Goal: Information Seeking & Learning: Learn about a topic

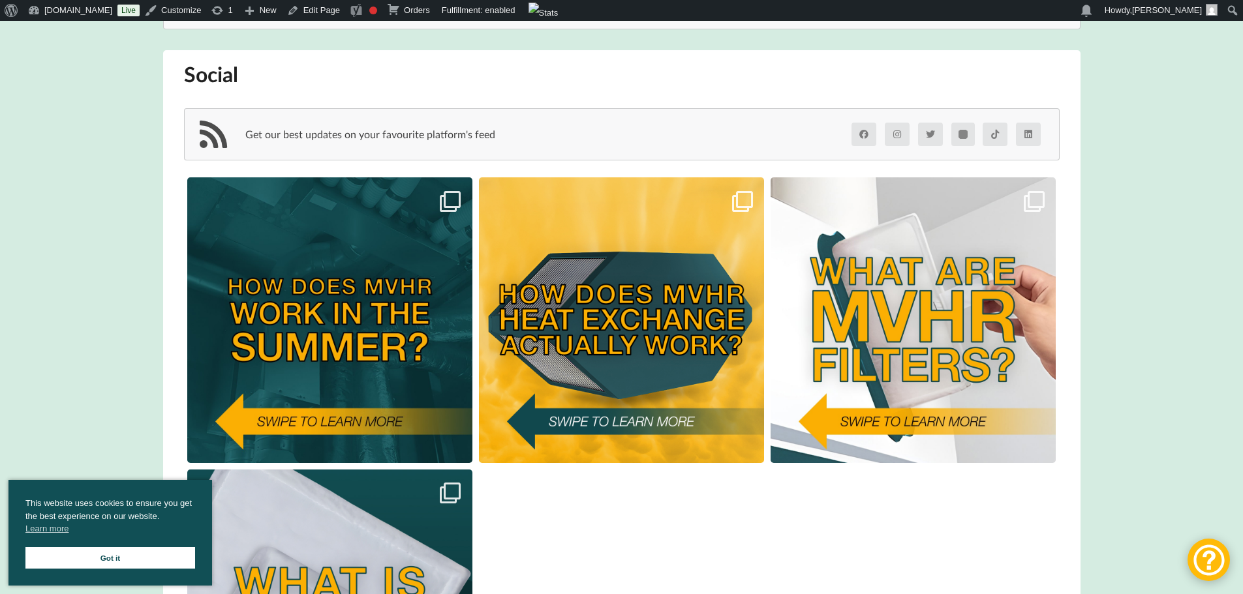
scroll to position [196, 0]
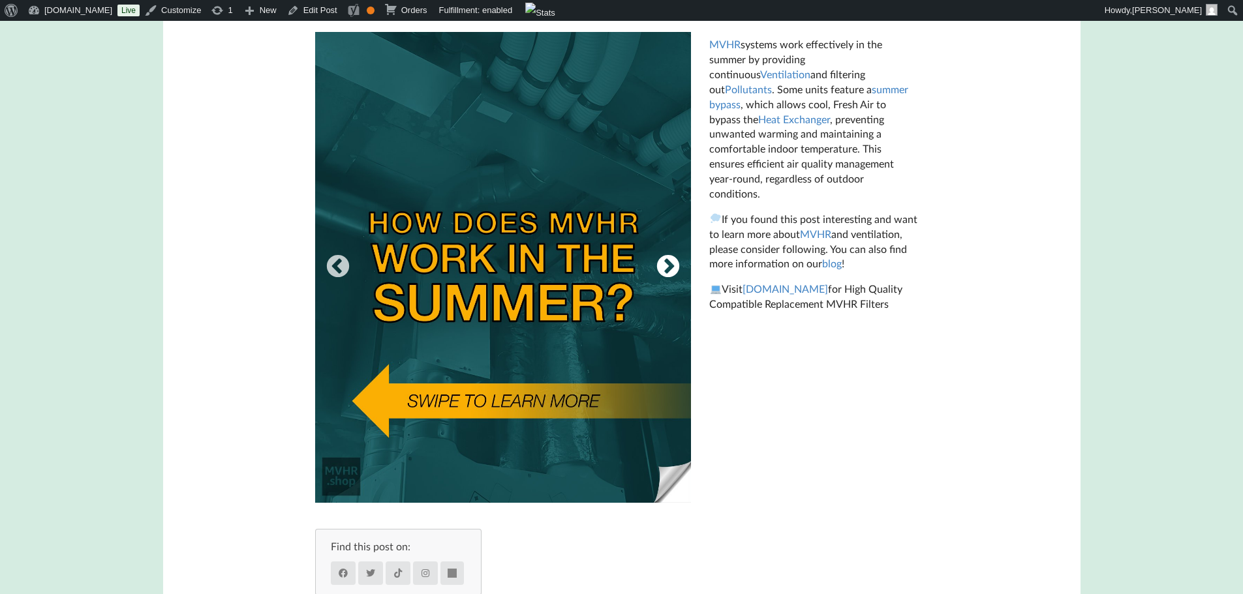
click at [658, 268] on button "Next" at bounding box center [668, 267] width 26 height 26
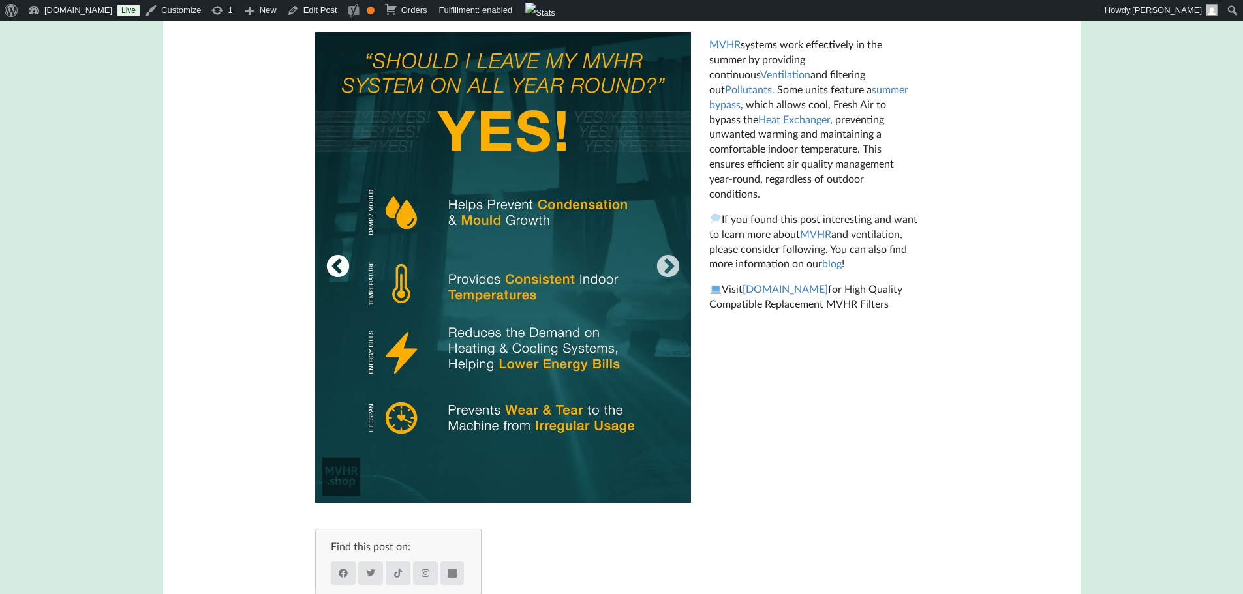
click at [331, 264] on button "Previous" at bounding box center [338, 267] width 26 height 26
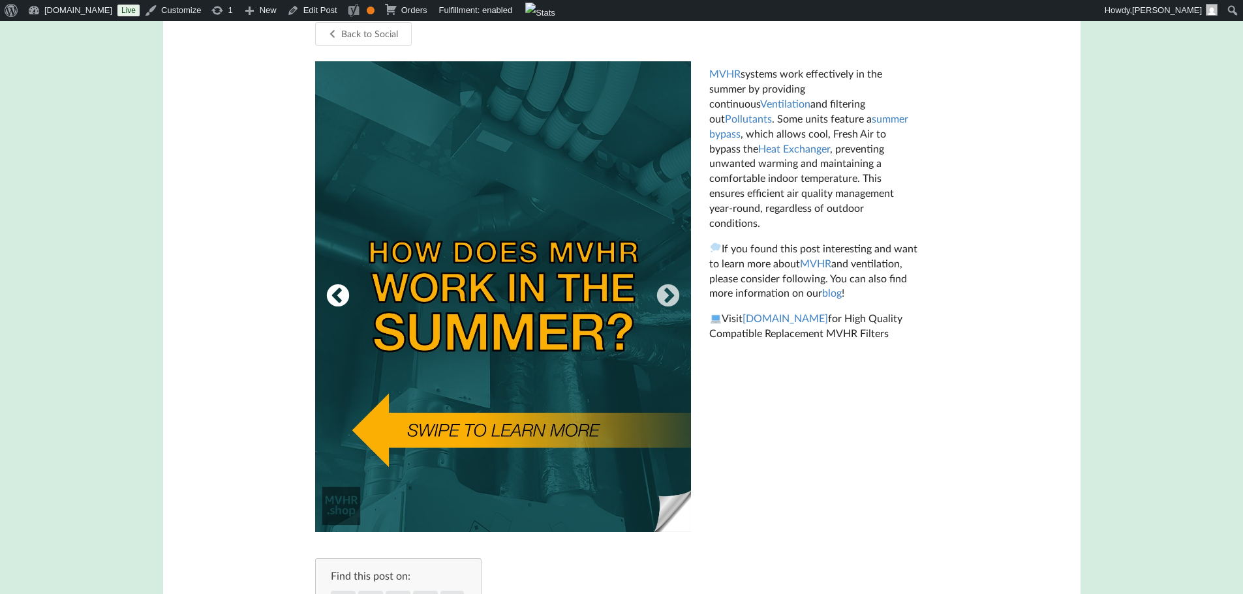
scroll to position [261, 0]
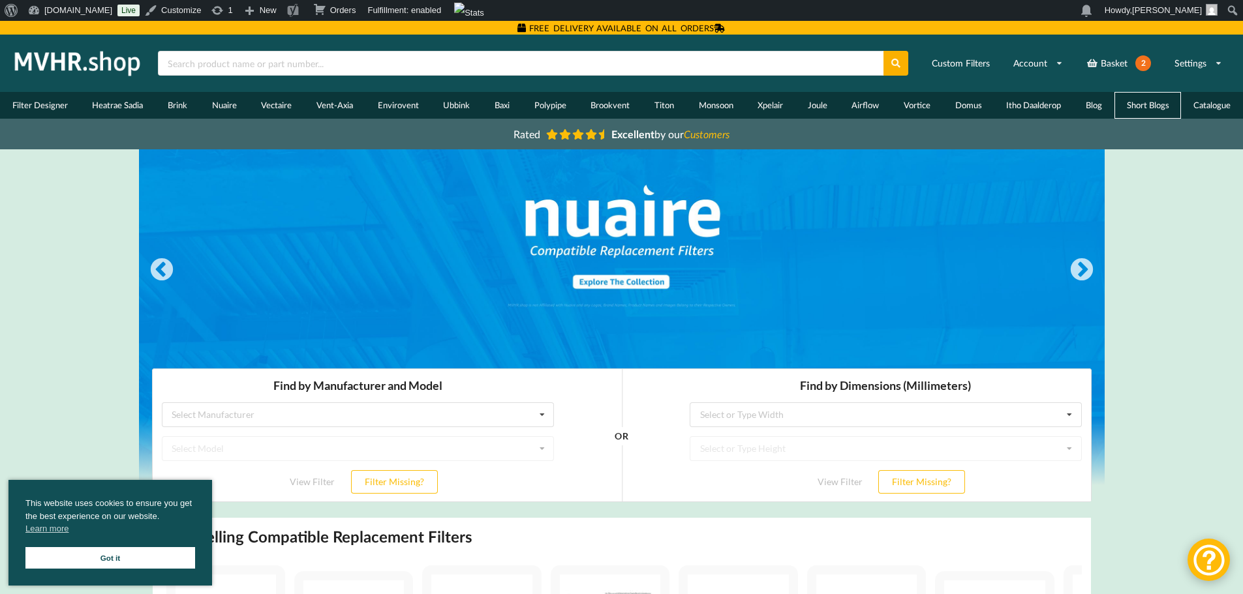
click at [1150, 103] on link "Short Blogs" at bounding box center [1148, 105] width 67 height 27
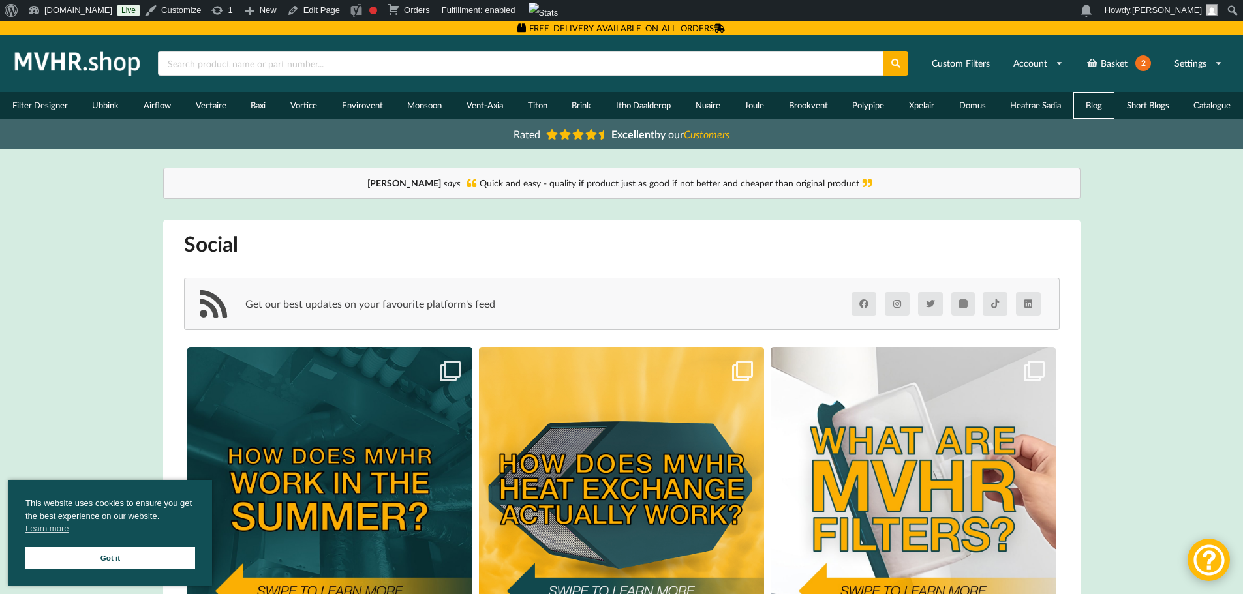
click at [1104, 108] on link "Blog" at bounding box center [1093, 105] width 41 height 27
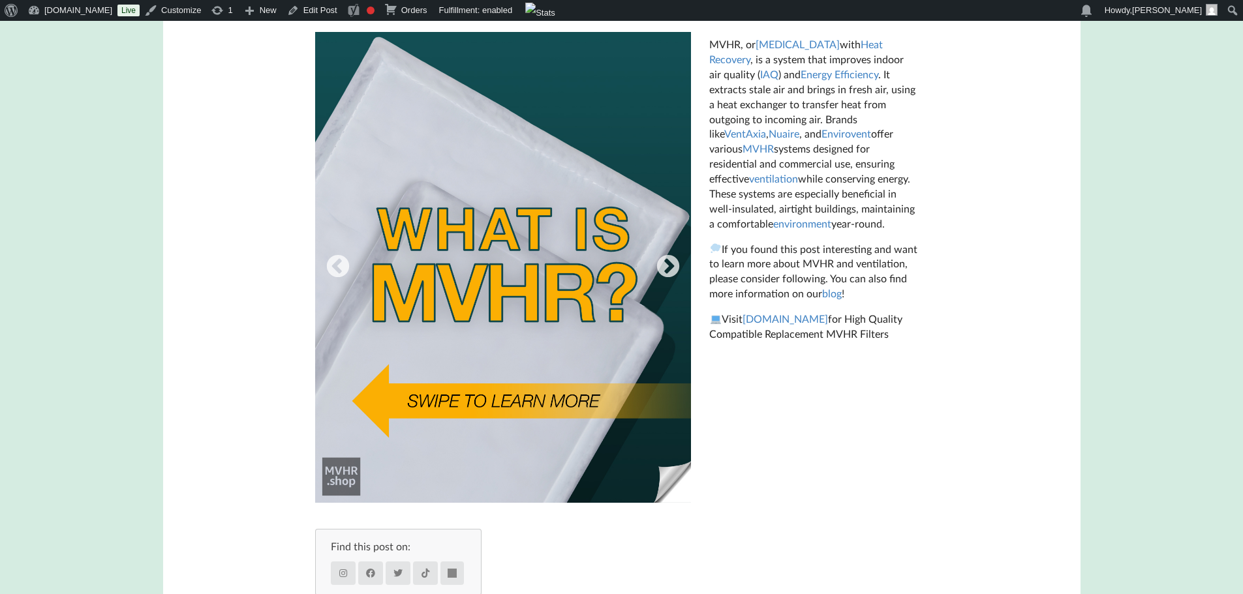
scroll to position [326, 0]
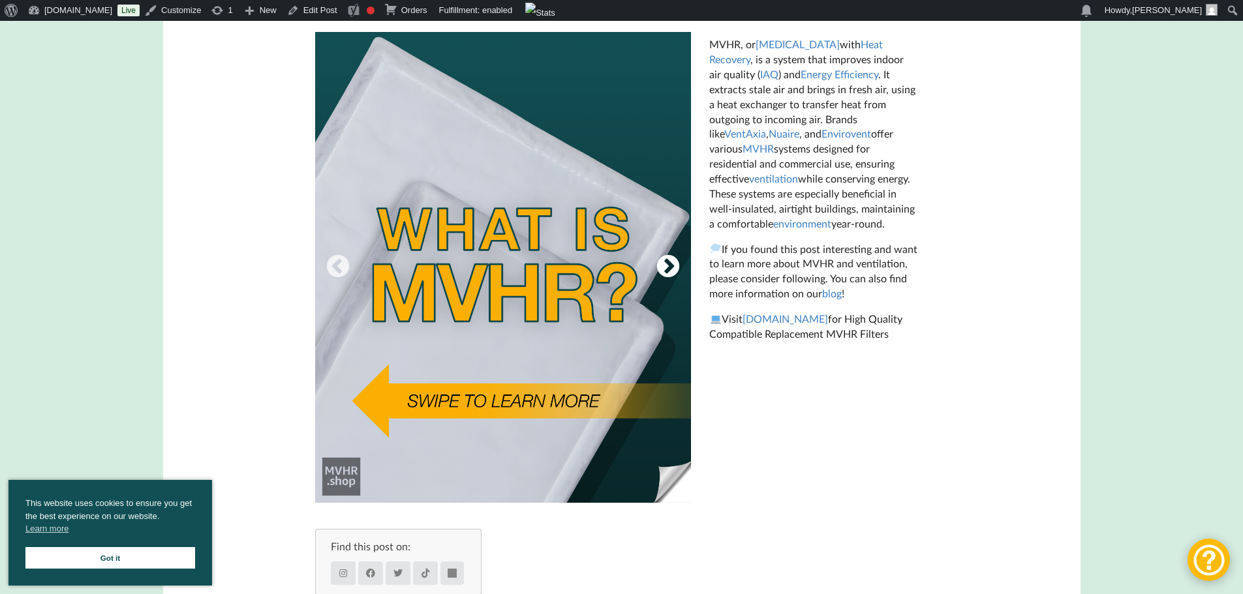
click at [677, 268] on button "Next" at bounding box center [668, 267] width 26 height 26
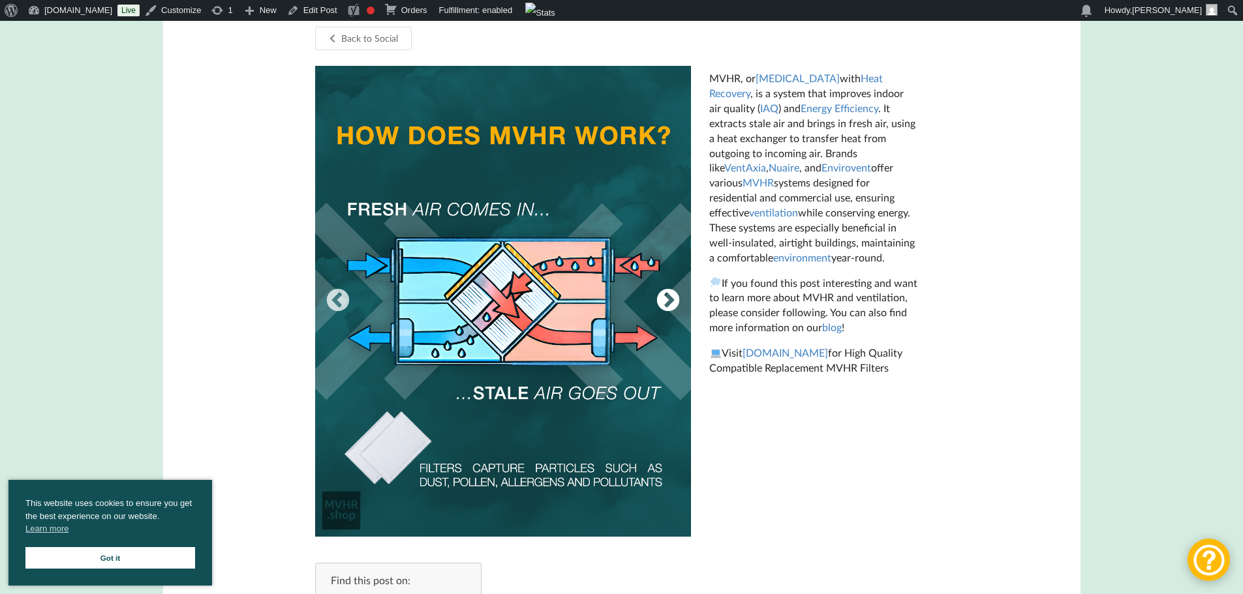
scroll to position [261, 0]
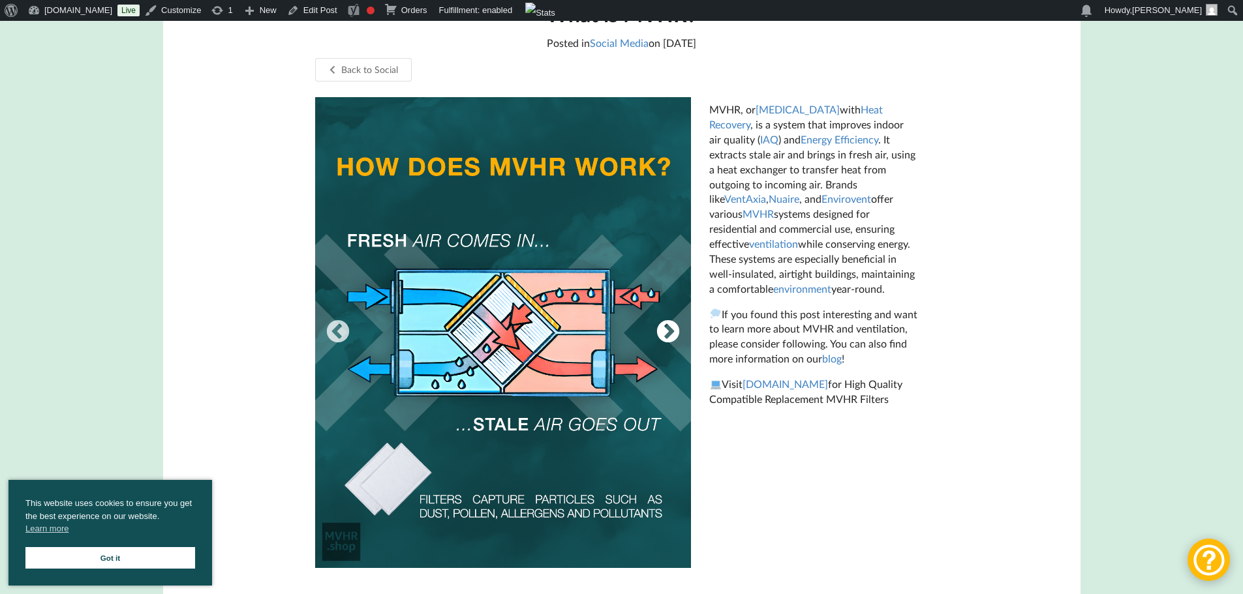
click at [666, 326] on button "Next" at bounding box center [668, 333] width 26 height 26
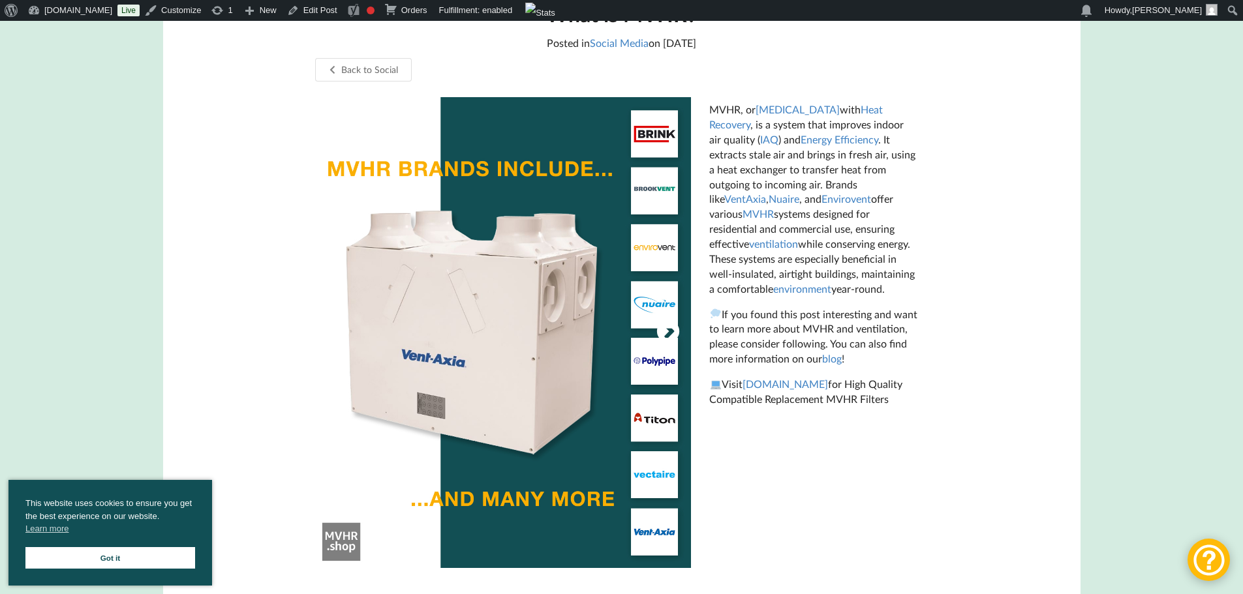
click at [666, 326] on button "Next" at bounding box center [668, 333] width 26 height 26
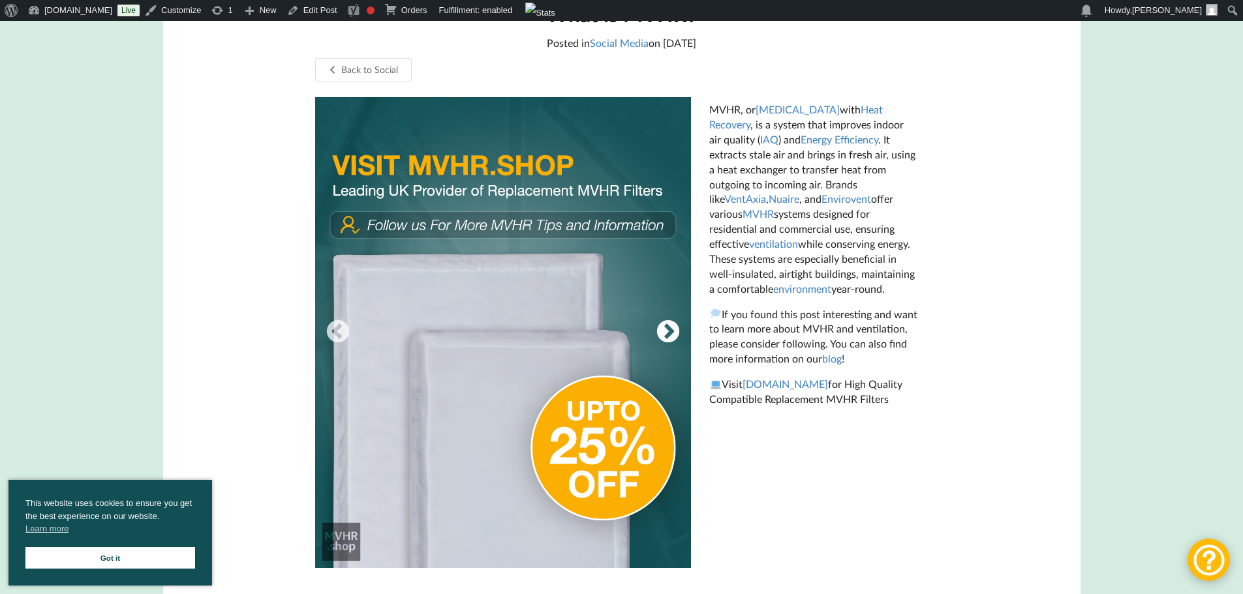
click at [666, 326] on button "Next" at bounding box center [668, 333] width 26 height 26
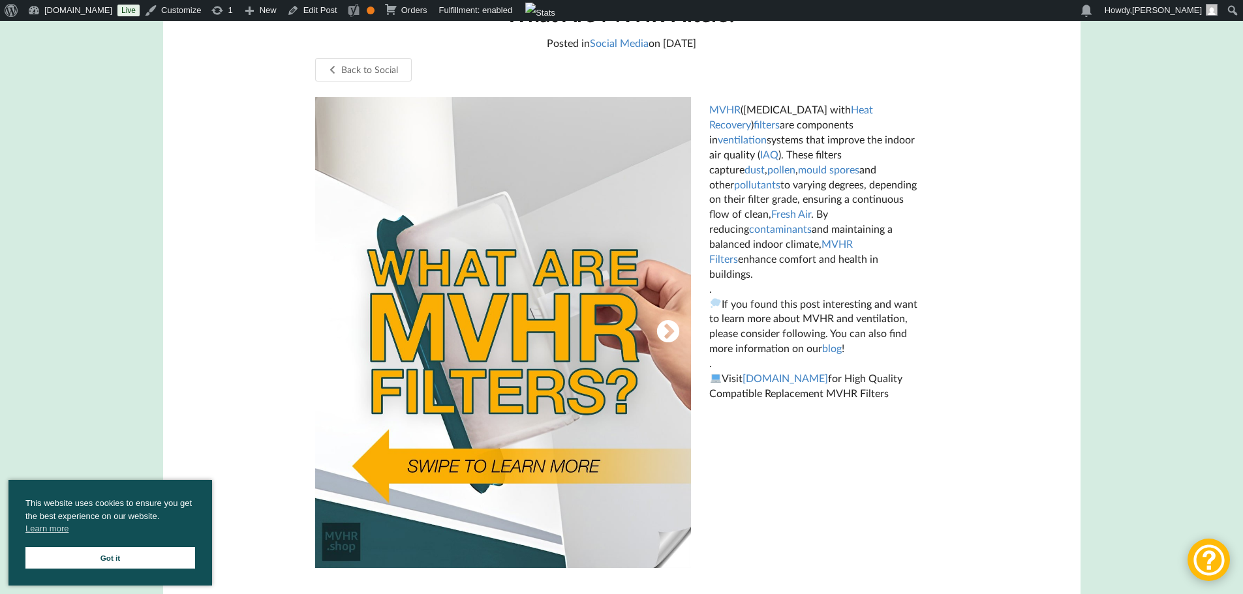
click at [673, 332] on button "Next" at bounding box center [668, 333] width 26 height 26
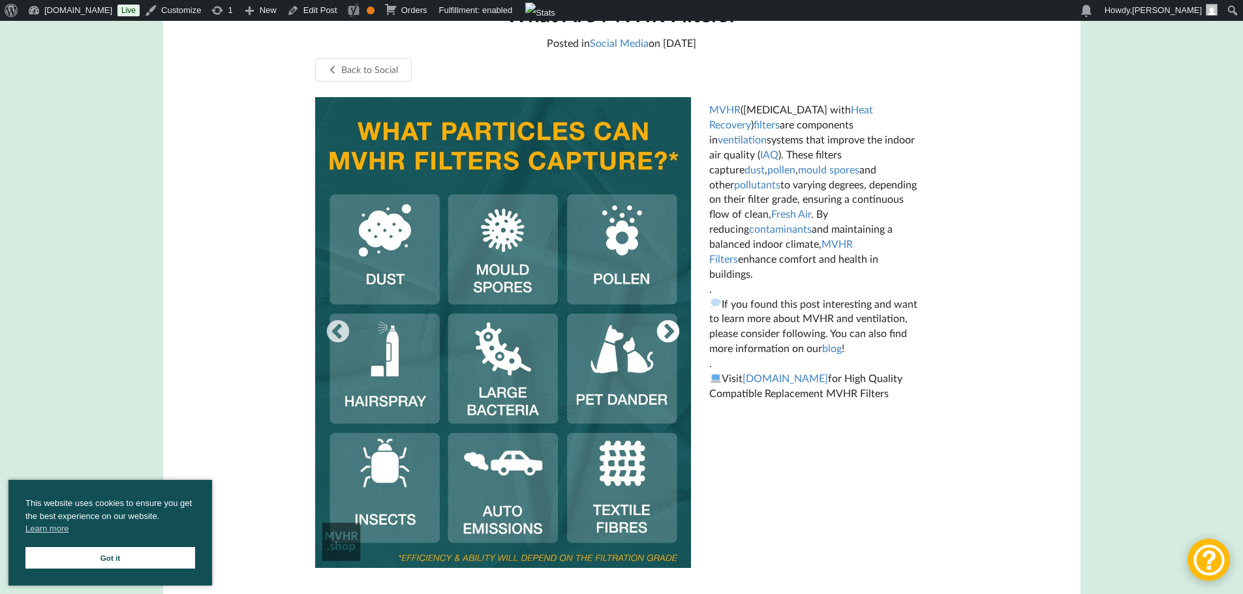
click at [673, 332] on button "Next" at bounding box center [668, 333] width 26 height 26
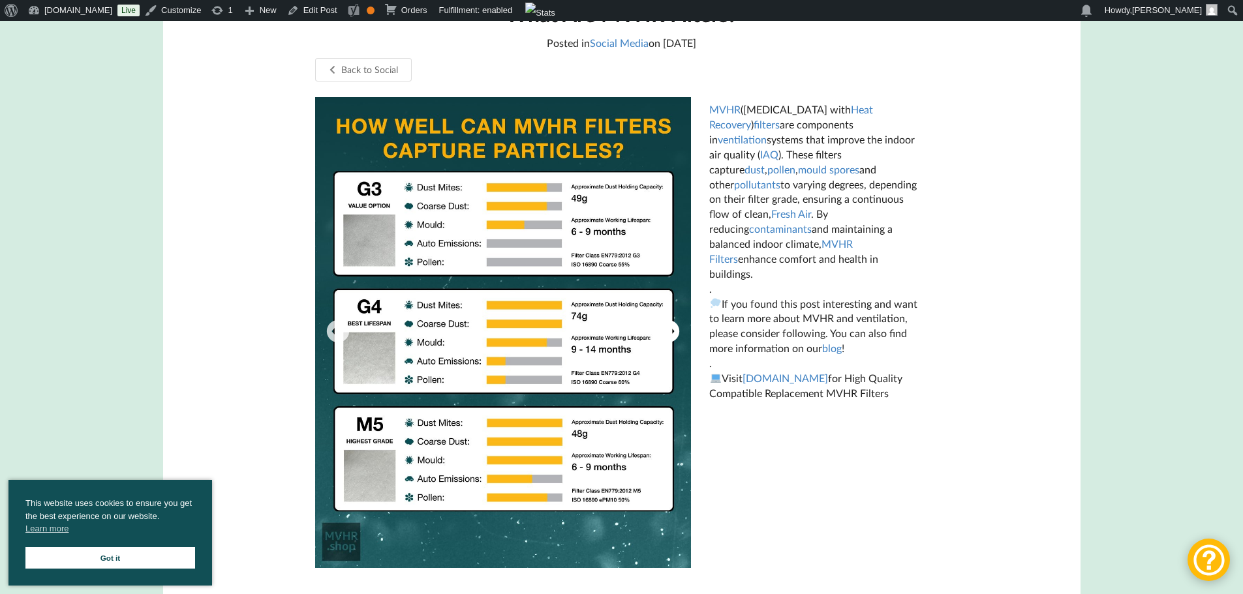
click at [673, 332] on button "Next" at bounding box center [668, 333] width 26 height 26
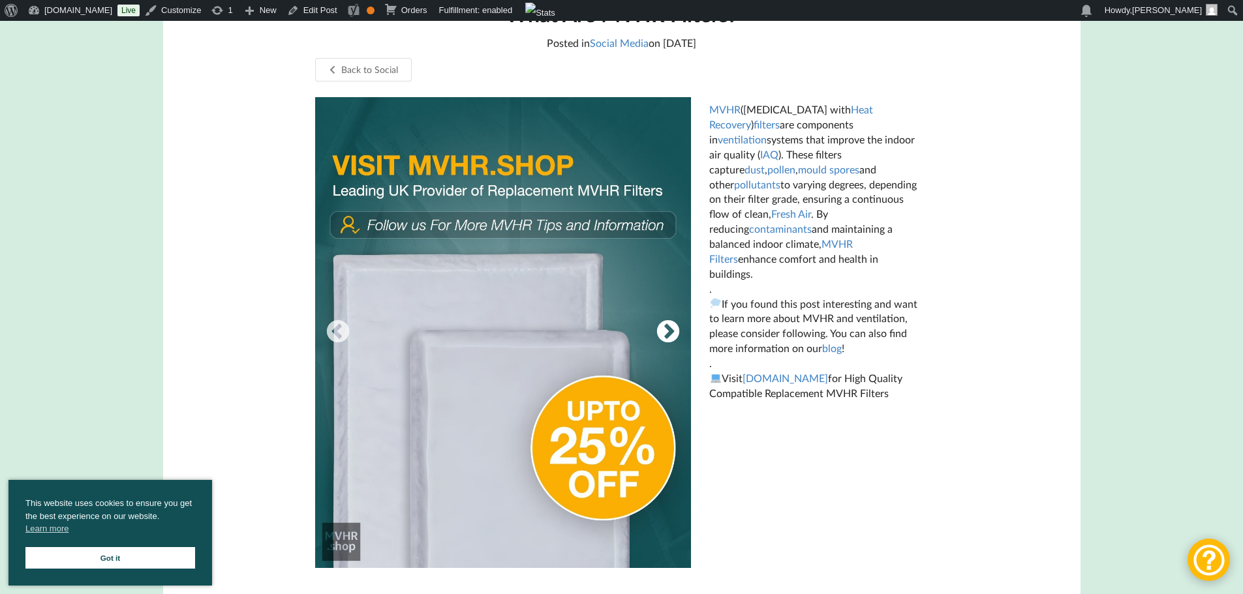
click at [673, 332] on button "Next" at bounding box center [668, 333] width 26 height 26
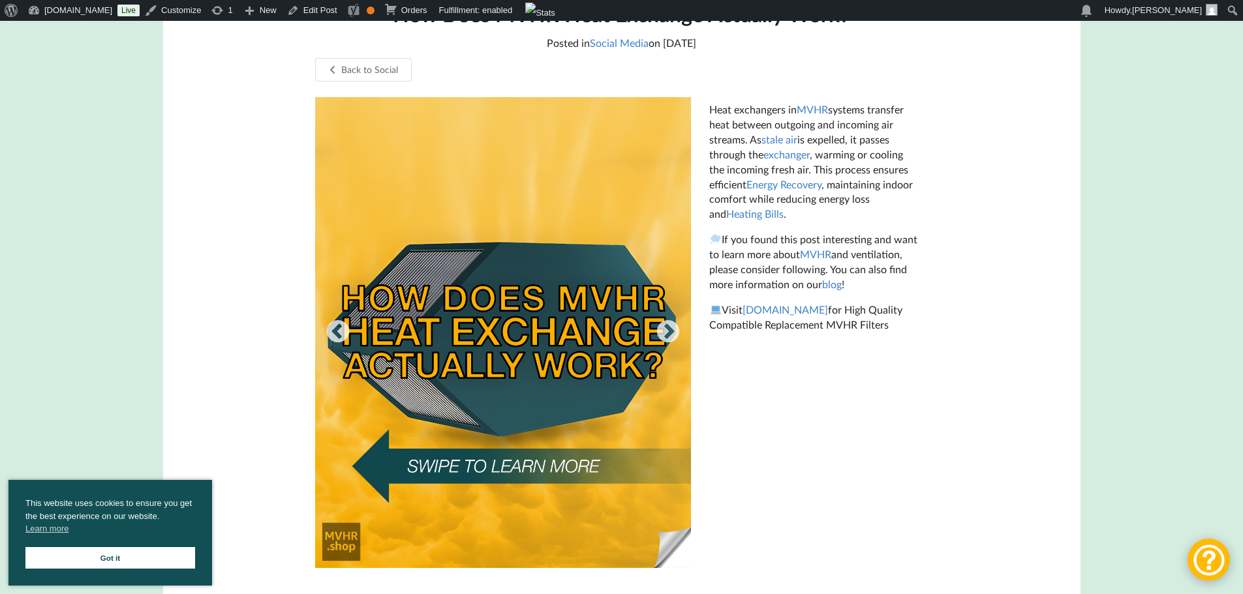
scroll to position [274, 0]
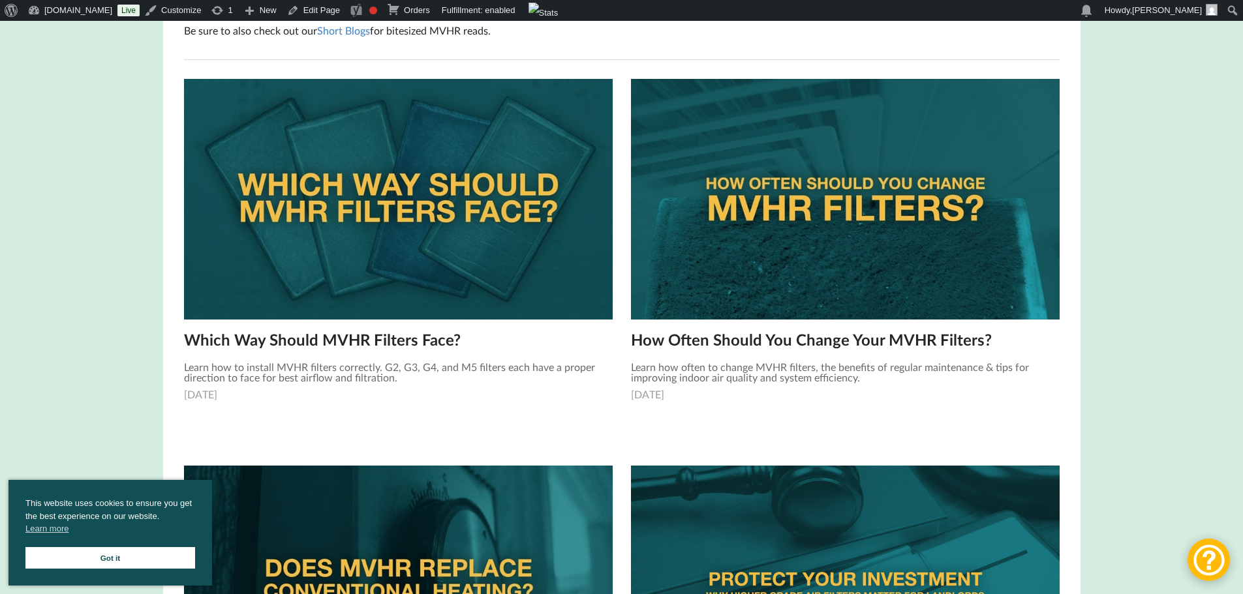
scroll to position [326, 0]
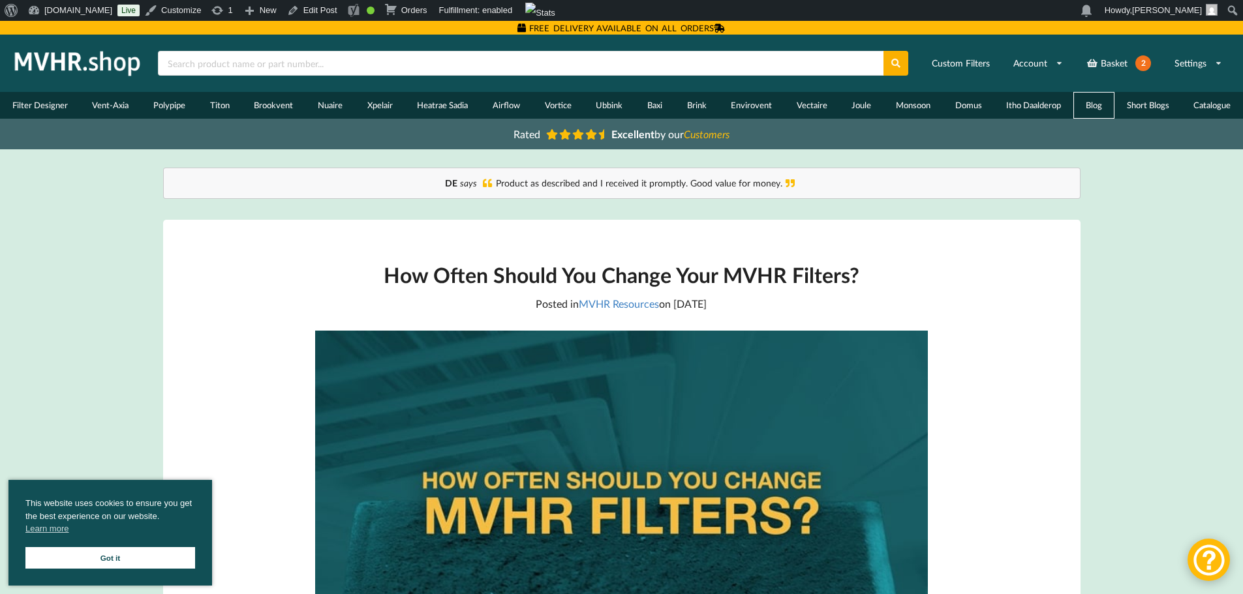
click at [1104, 104] on link "Blog" at bounding box center [1093, 105] width 41 height 27
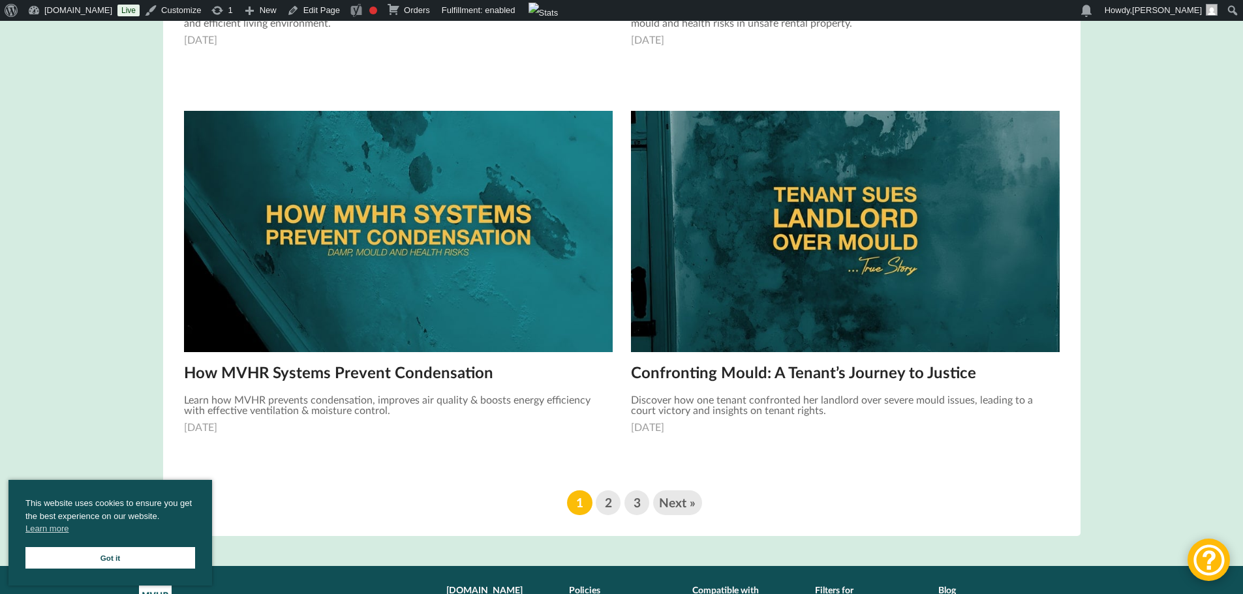
scroll to position [1892, 0]
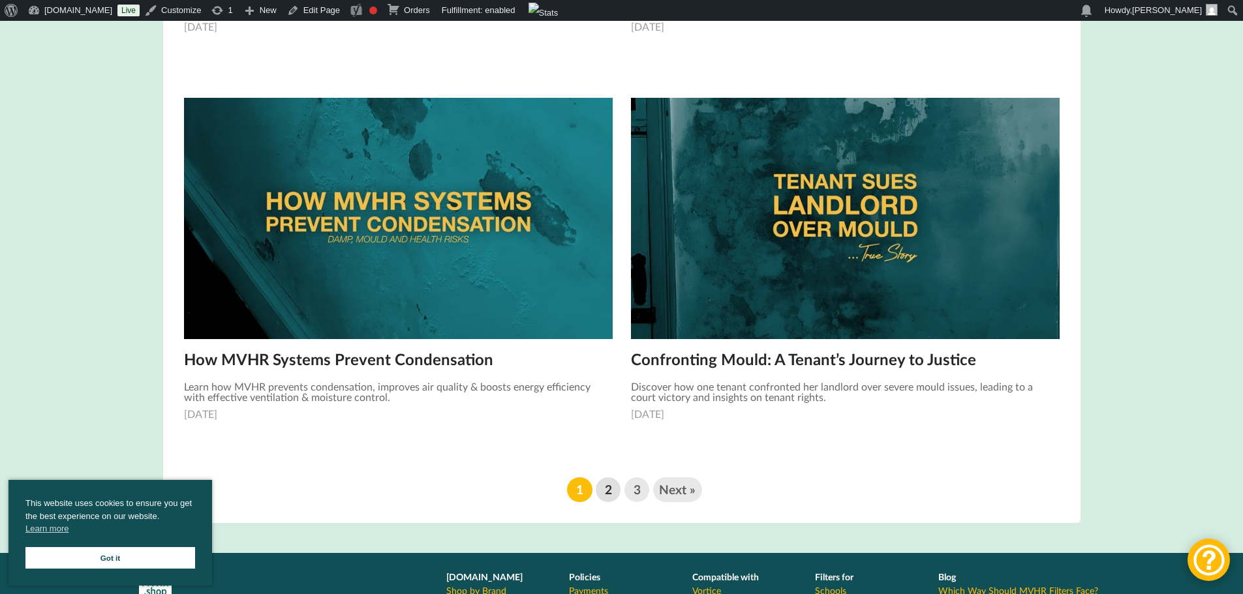
click at [604, 491] on link "2" at bounding box center [608, 490] width 25 height 25
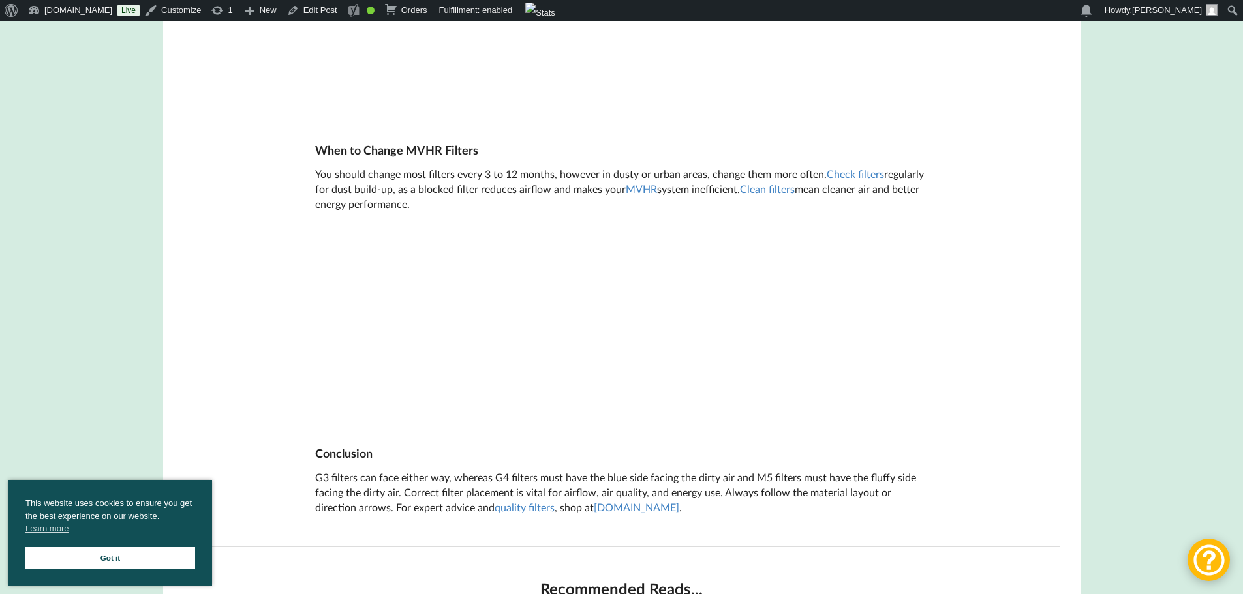
scroll to position [2219, 0]
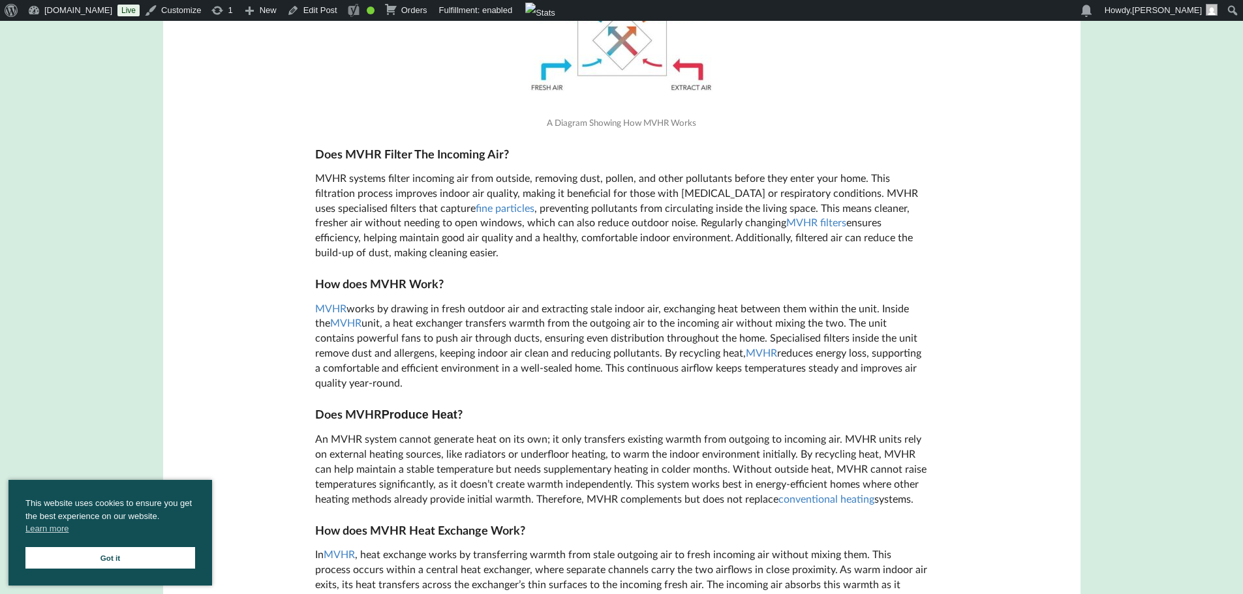
scroll to position [848, 0]
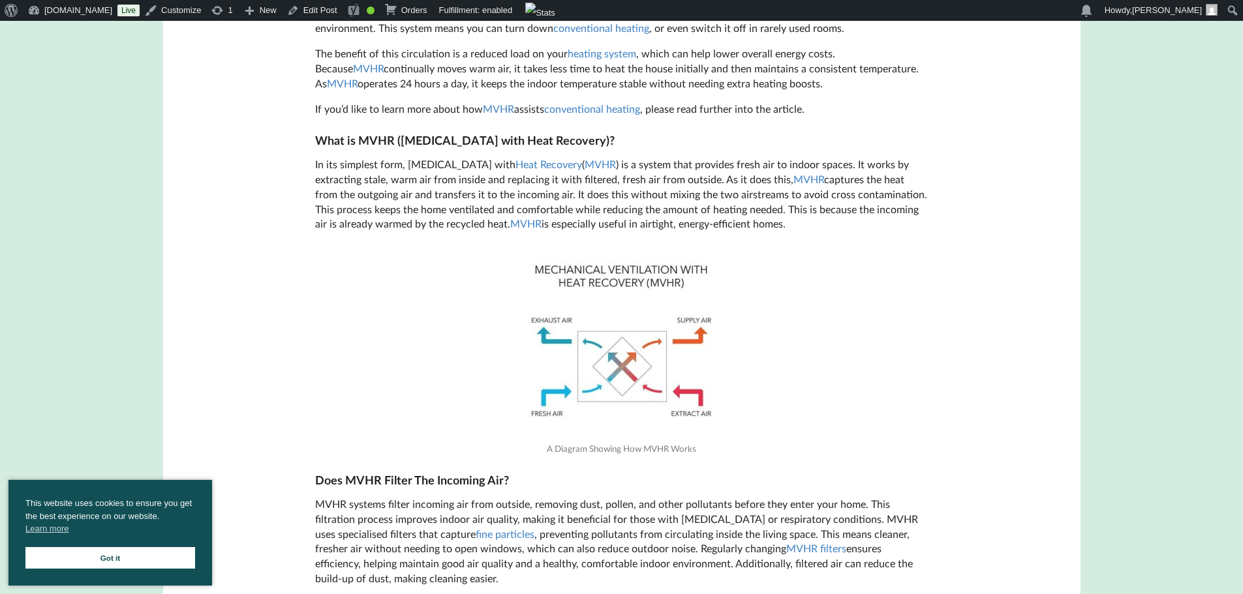
click at [653, 393] on img at bounding box center [621, 343] width 196 height 196
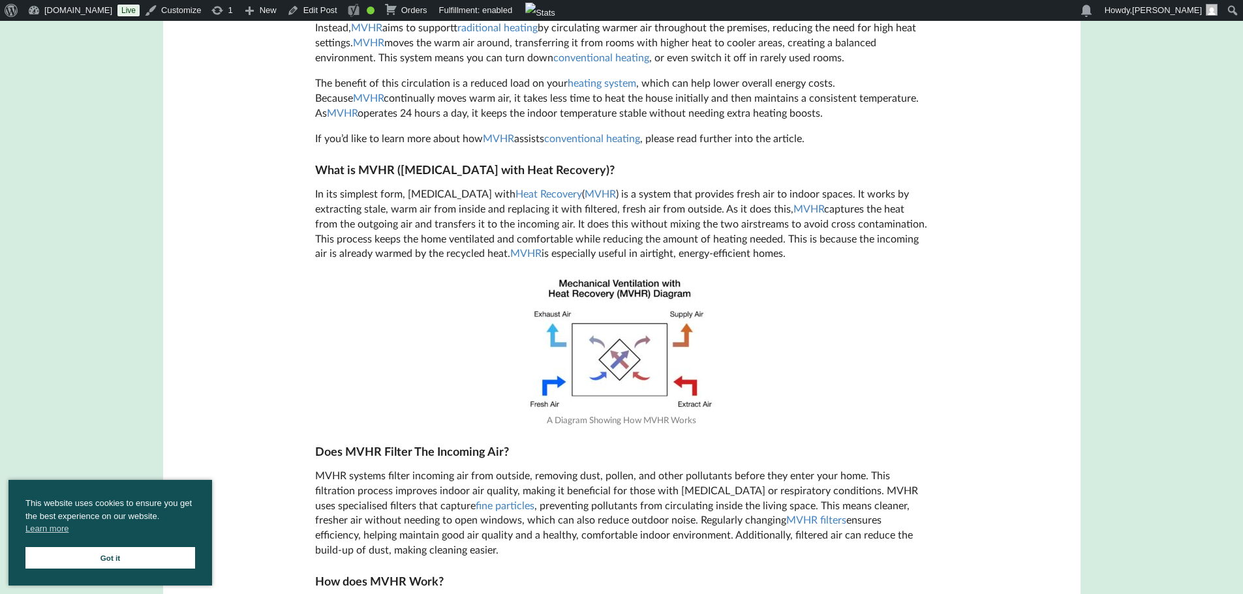
click at [847, 228] on p "In its simplest form, [MEDICAL_DATA] with Heat Recovery ( MVHR ) is a system th…" at bounding box center [621, 224] width 613 height 74
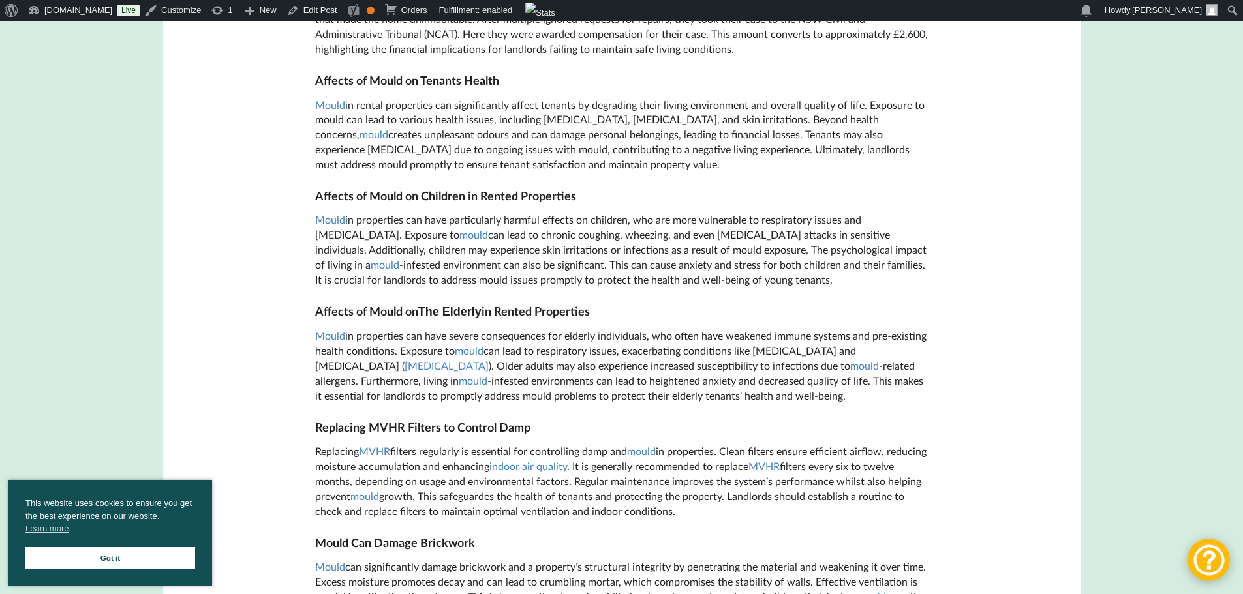
scroll to position [3863, 0]
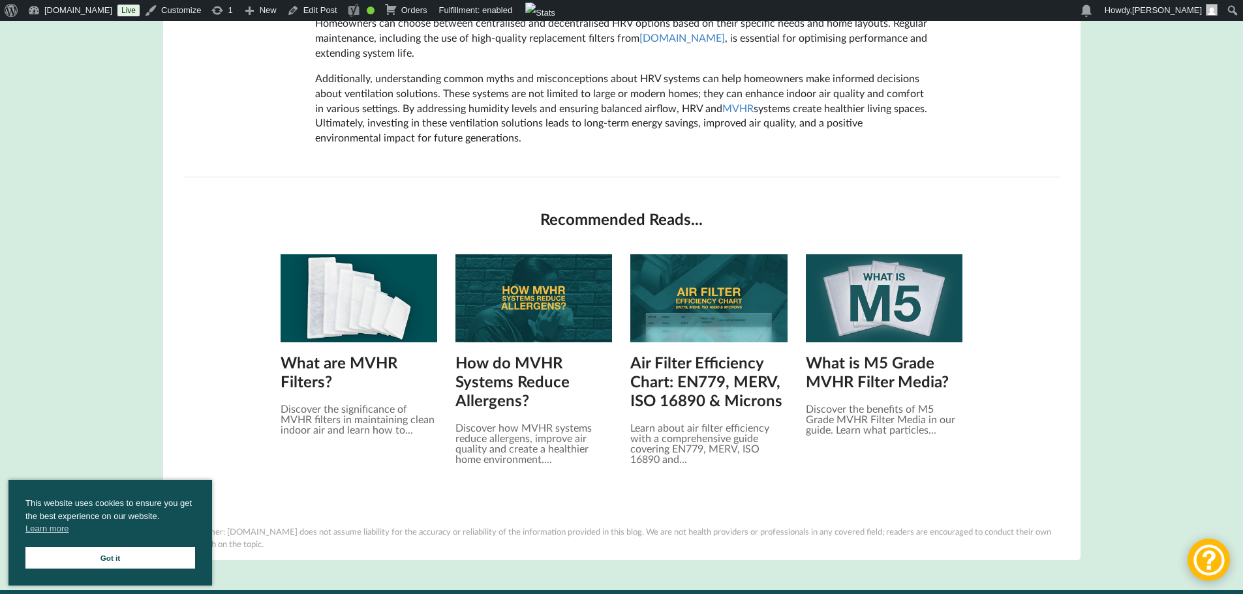
scroll to position [3276, 0]
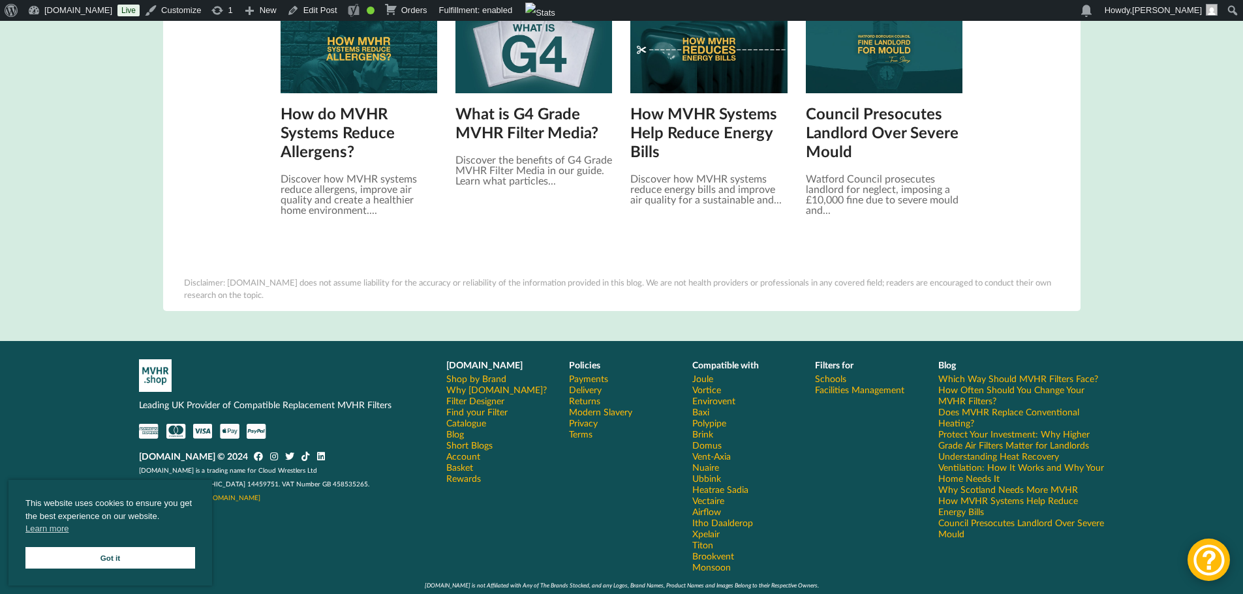
scroll to position [1888, 0]
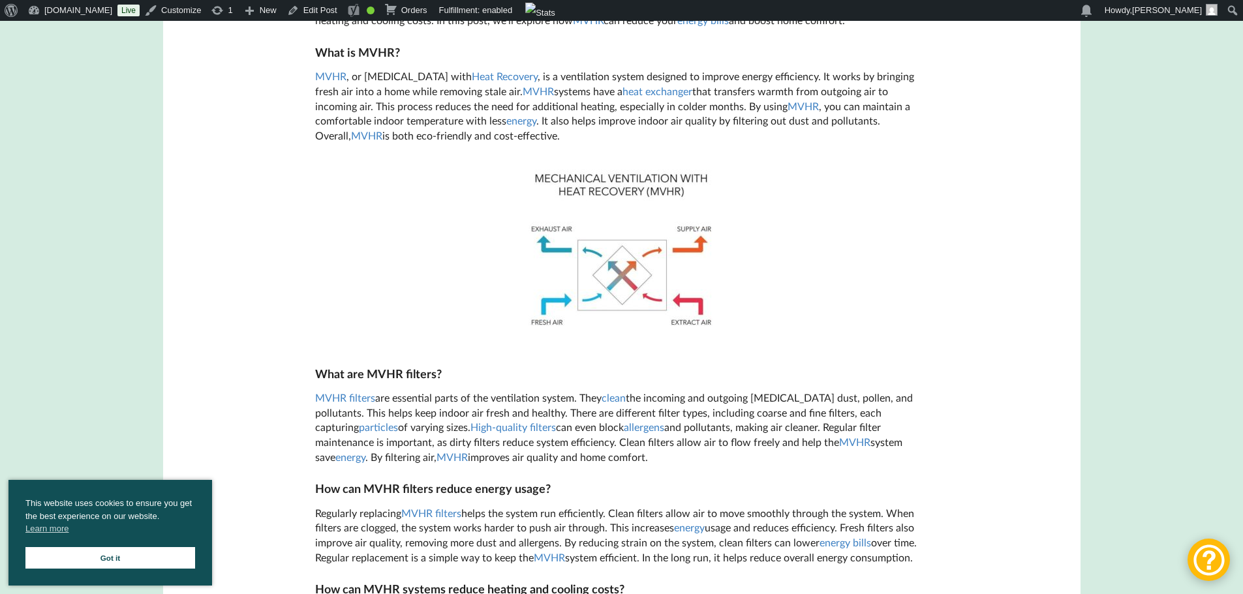
scroll to position [718, 0]
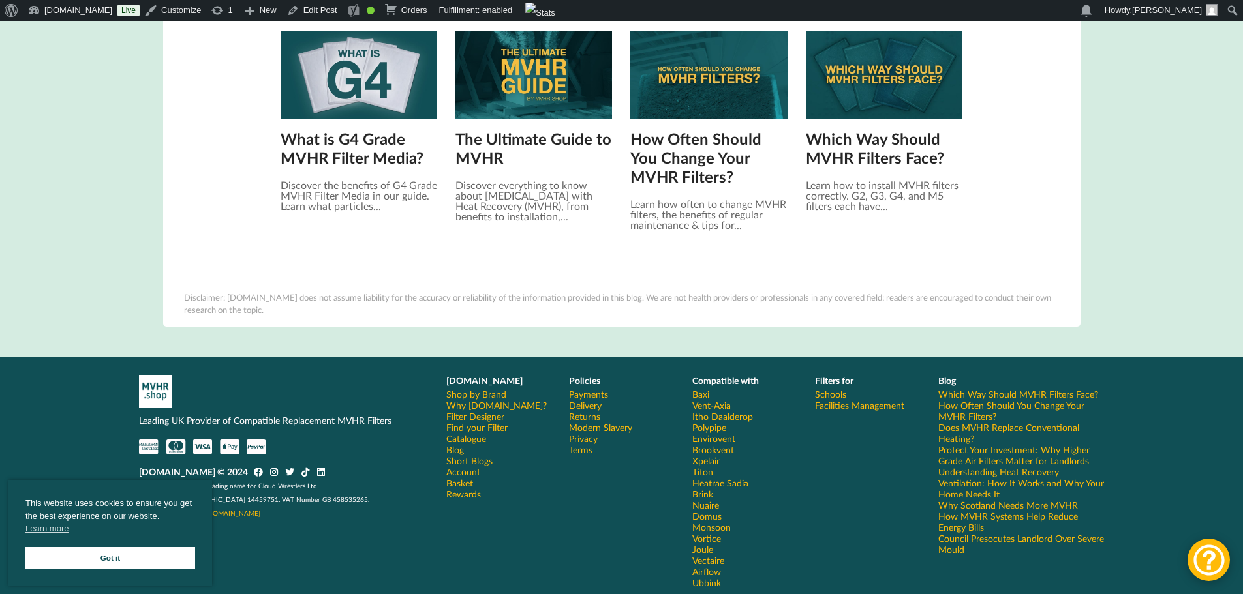
scroll to position [1390, 0]
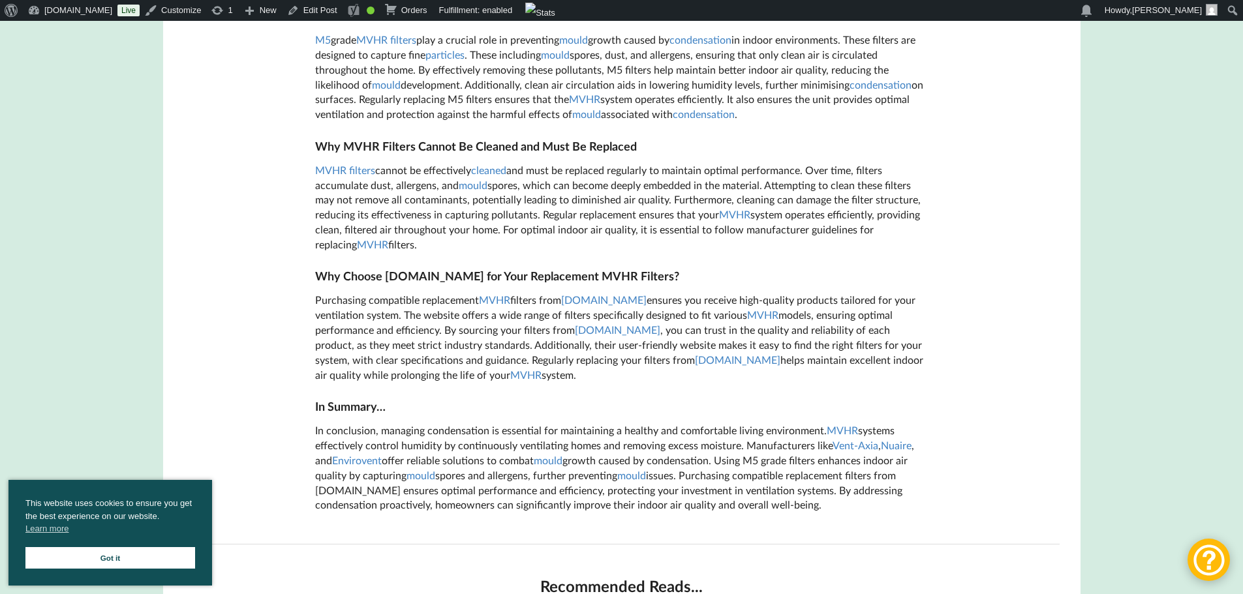
scroll to position [4959, 0]
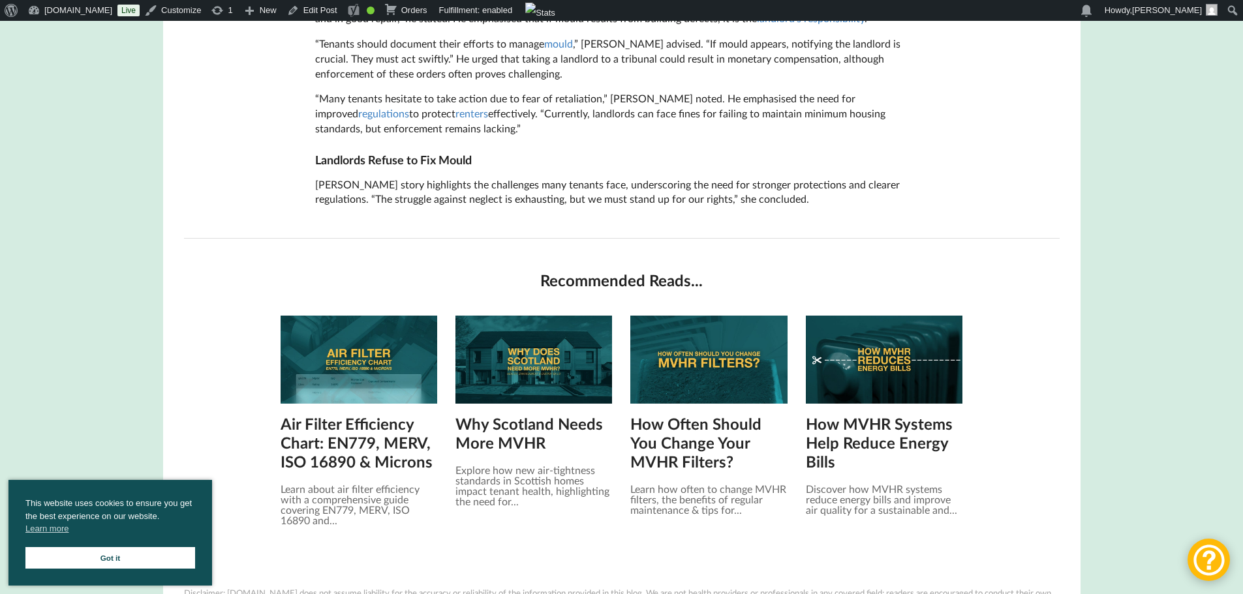
scroll to position [757, 0]
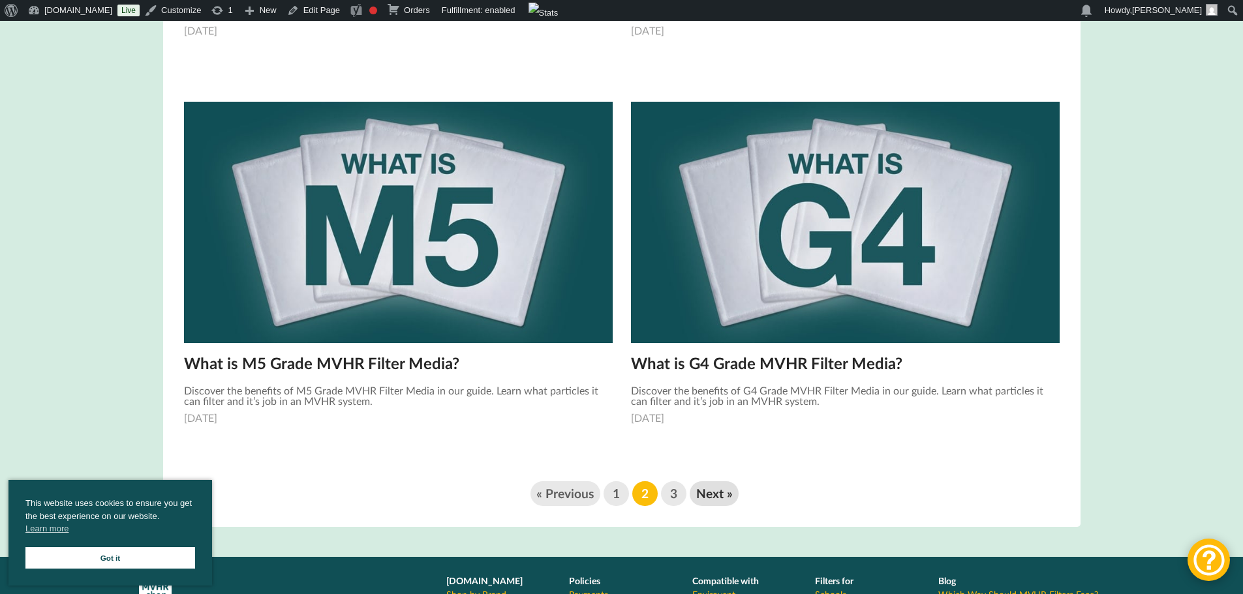
scroll to position [1892, 0]
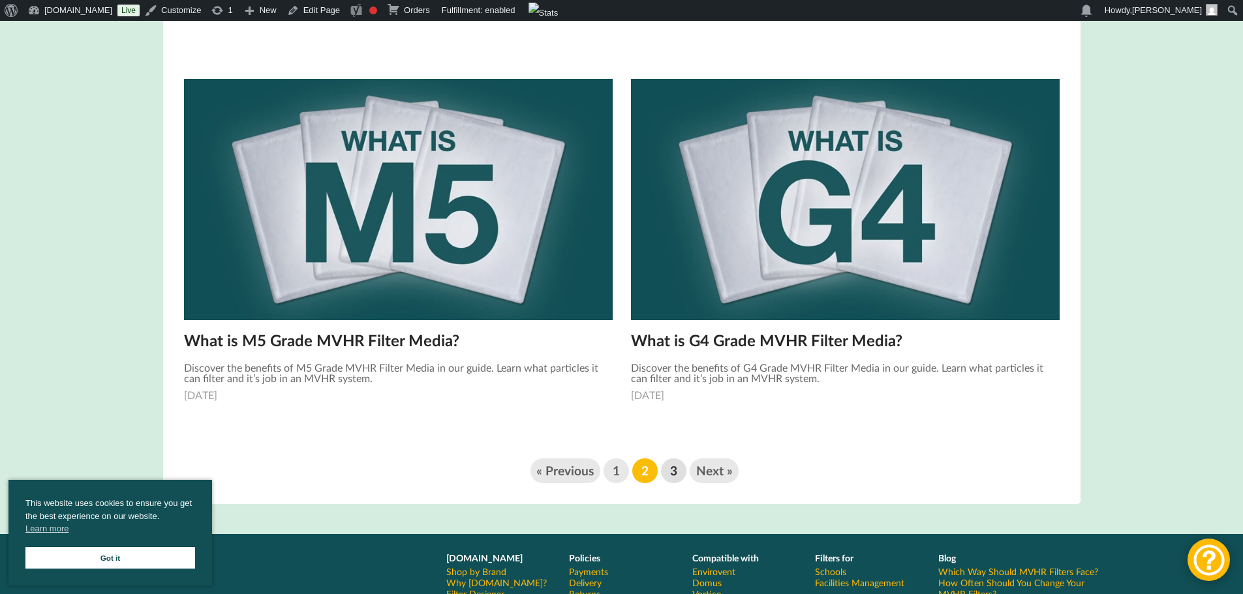
click at [680, 470] on link "3" at bounding box center [673, 471] width 25 height 25
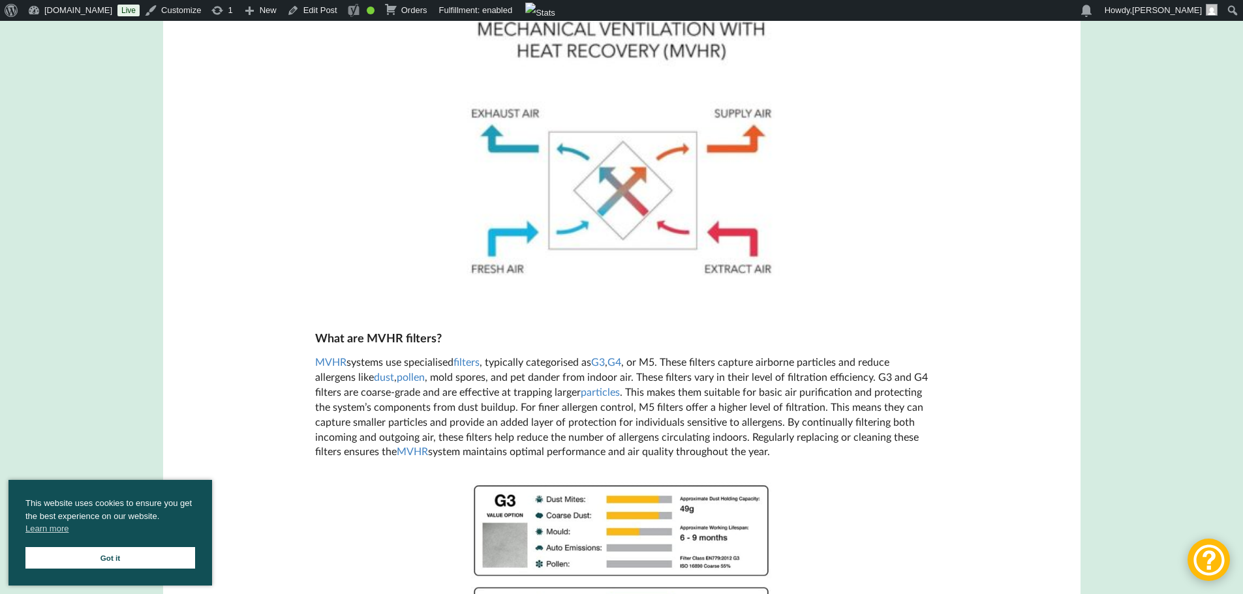
scroll to position [914, 0]
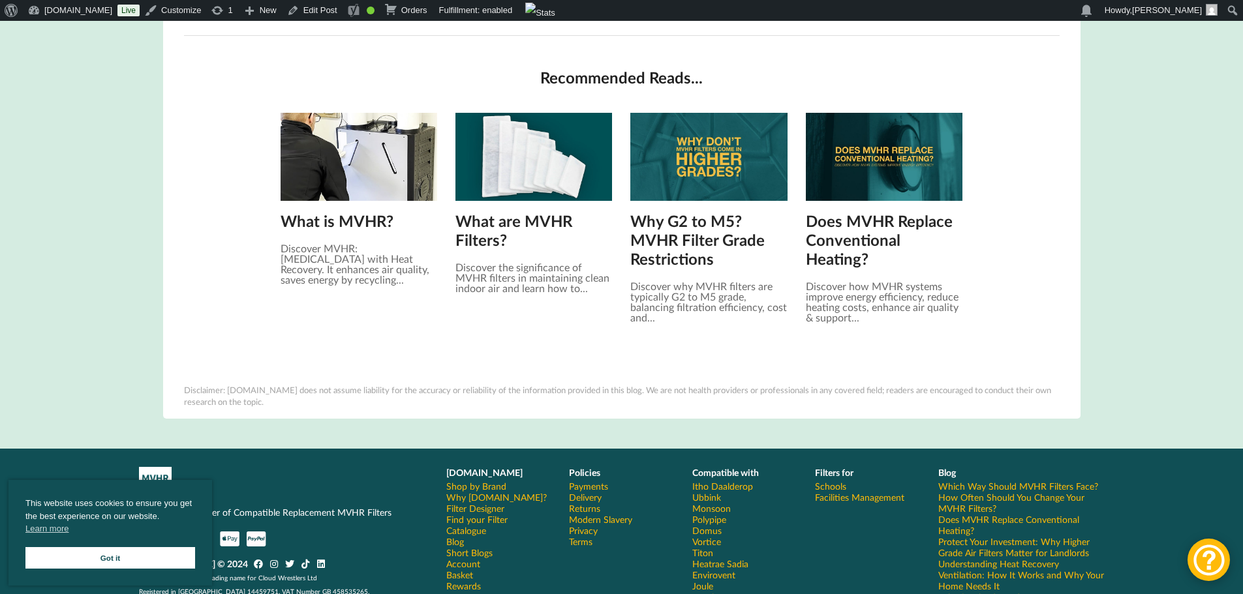
scroll to position [2053, 0]
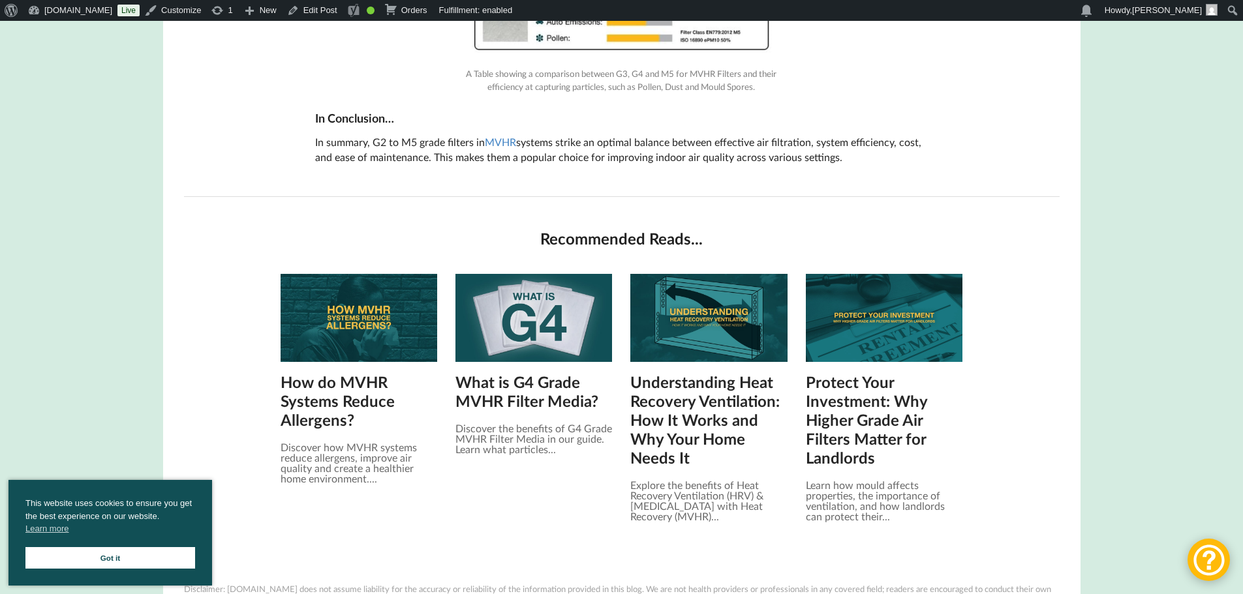
scroll to position [1697, 0]
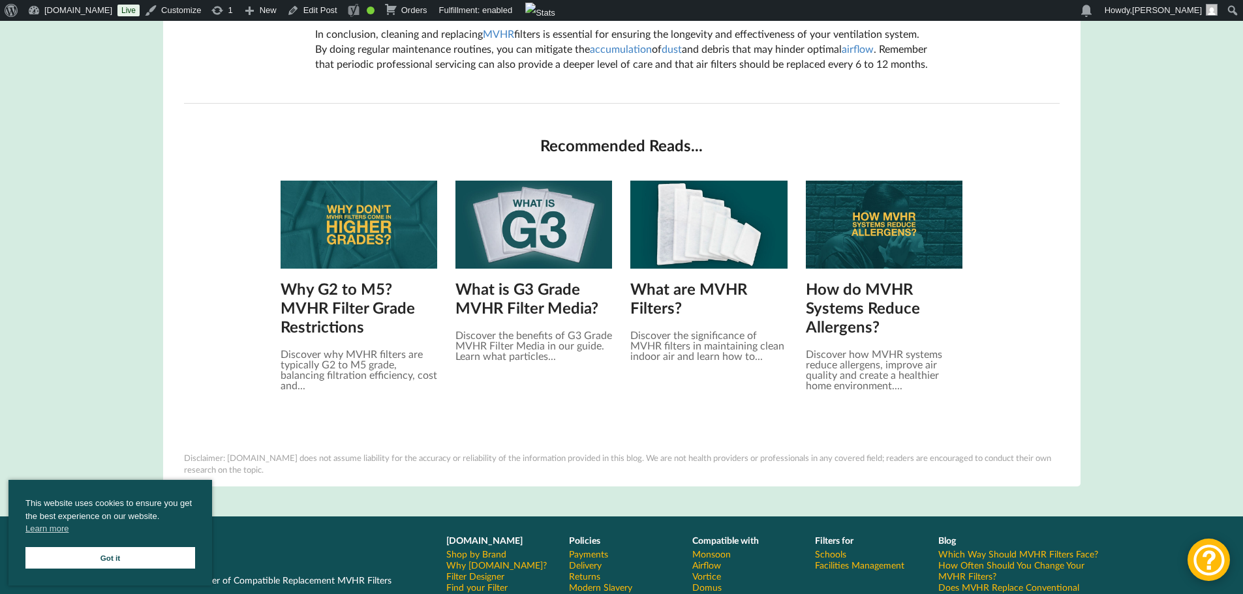
scroll to position [2088, 0]
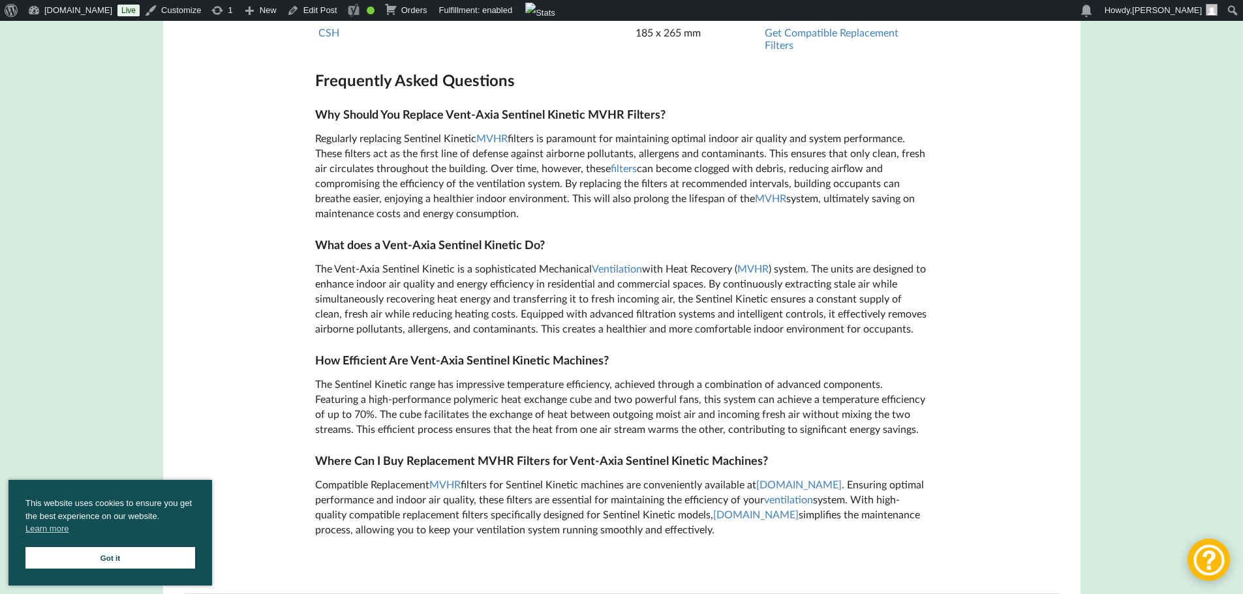
scroll to position [2088, 0]
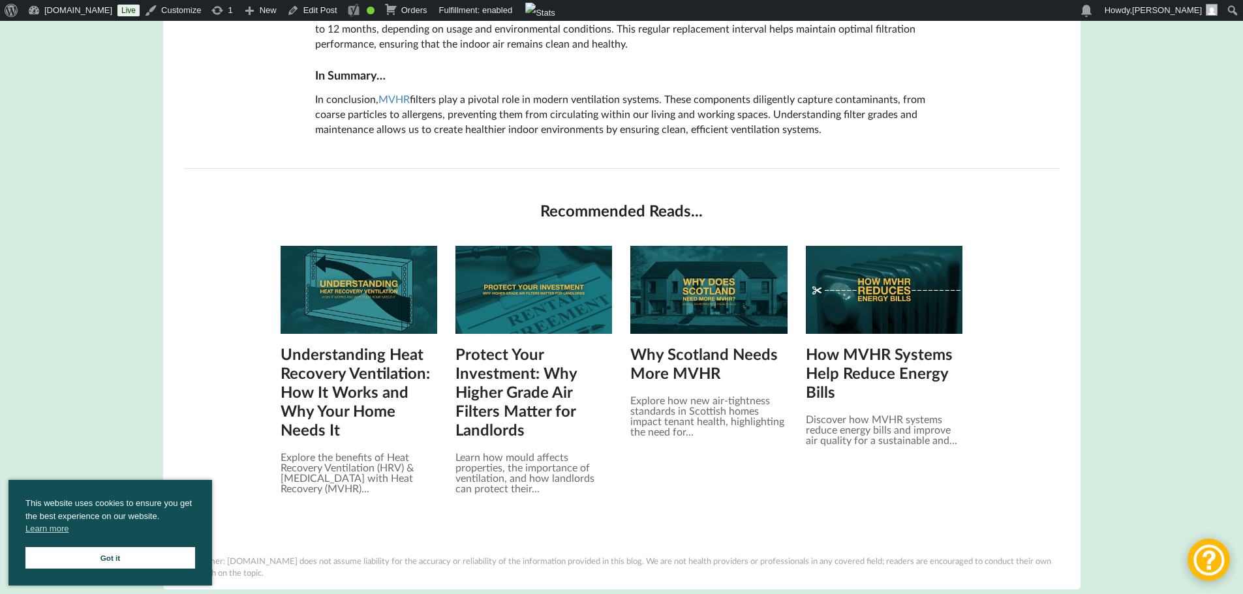
scroll to position [1466, 0]
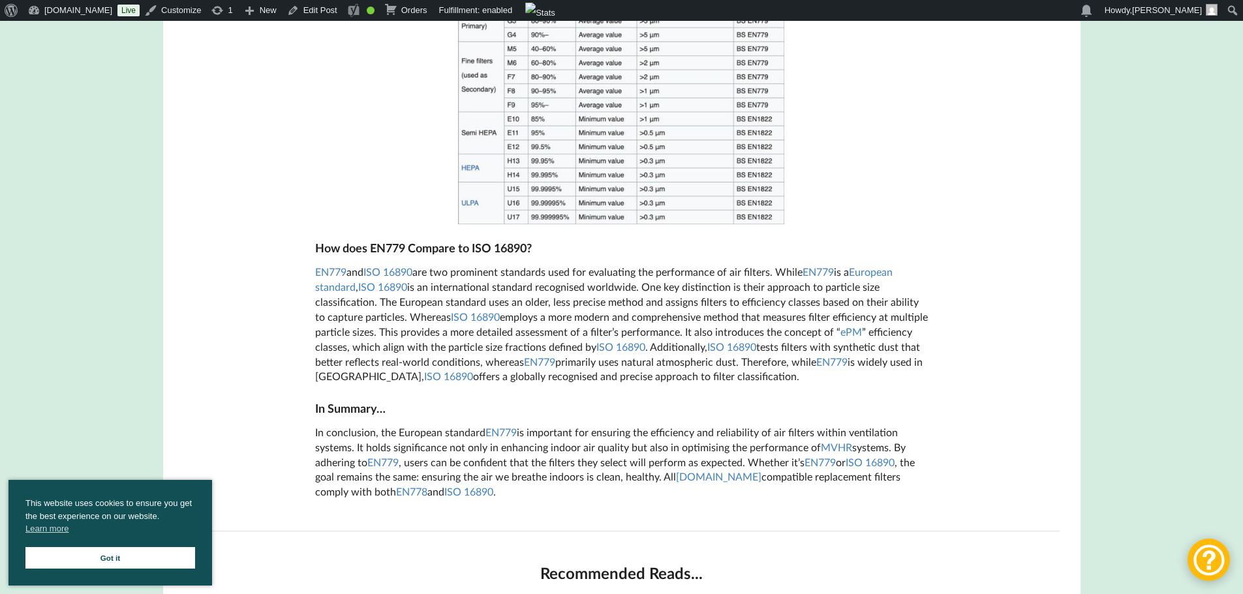
scroll to position [718, 0]
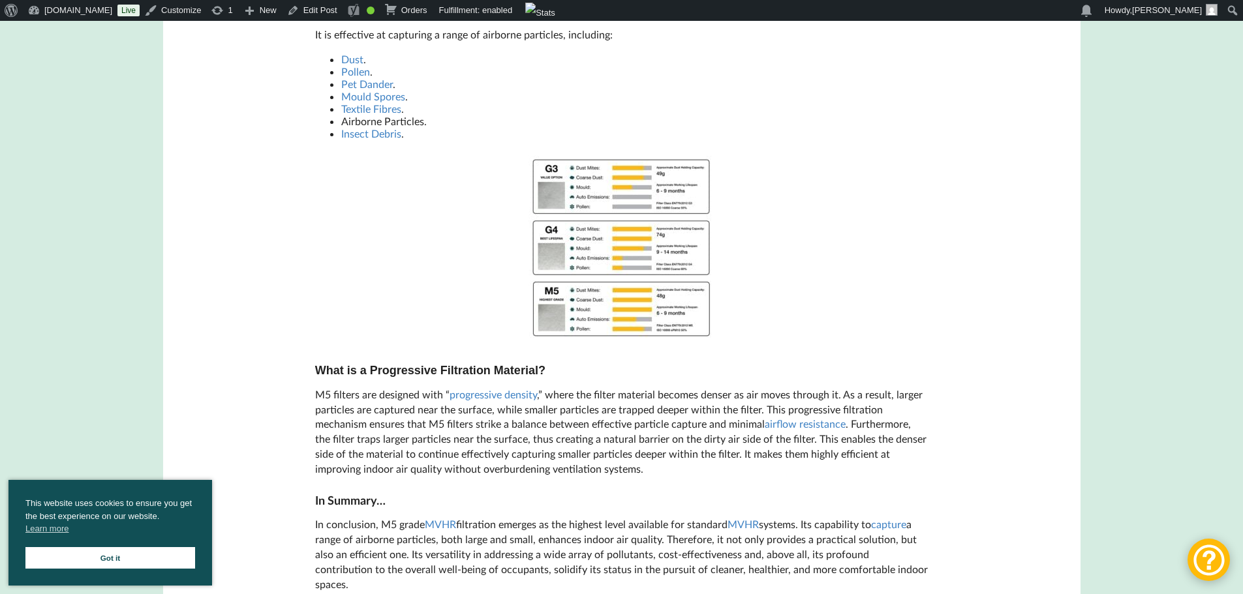
scroll to position [392, 0]
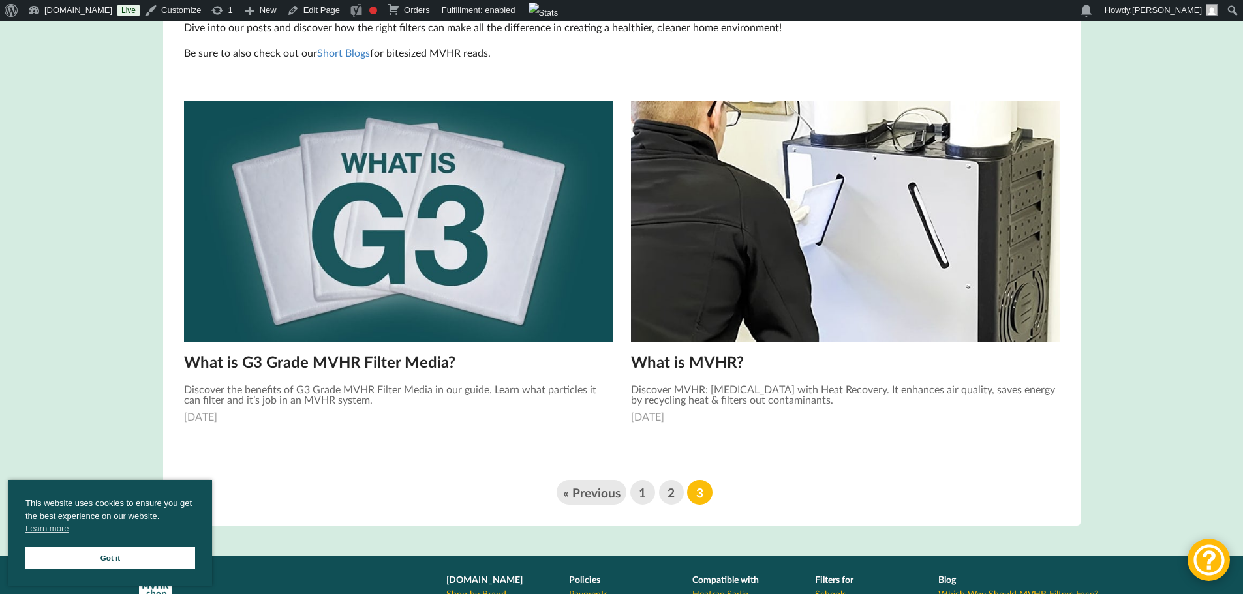
scroll to position [326, 0]
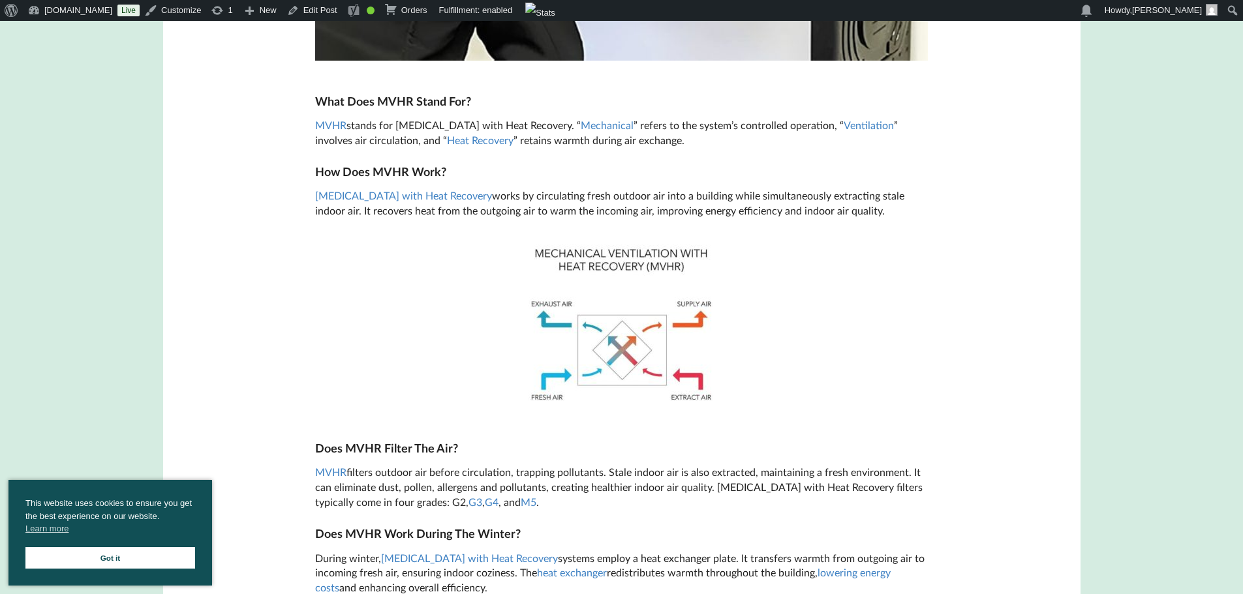
scroll to position [718, 0]
